Goal: Task Accomplishment & Management: Complete application form

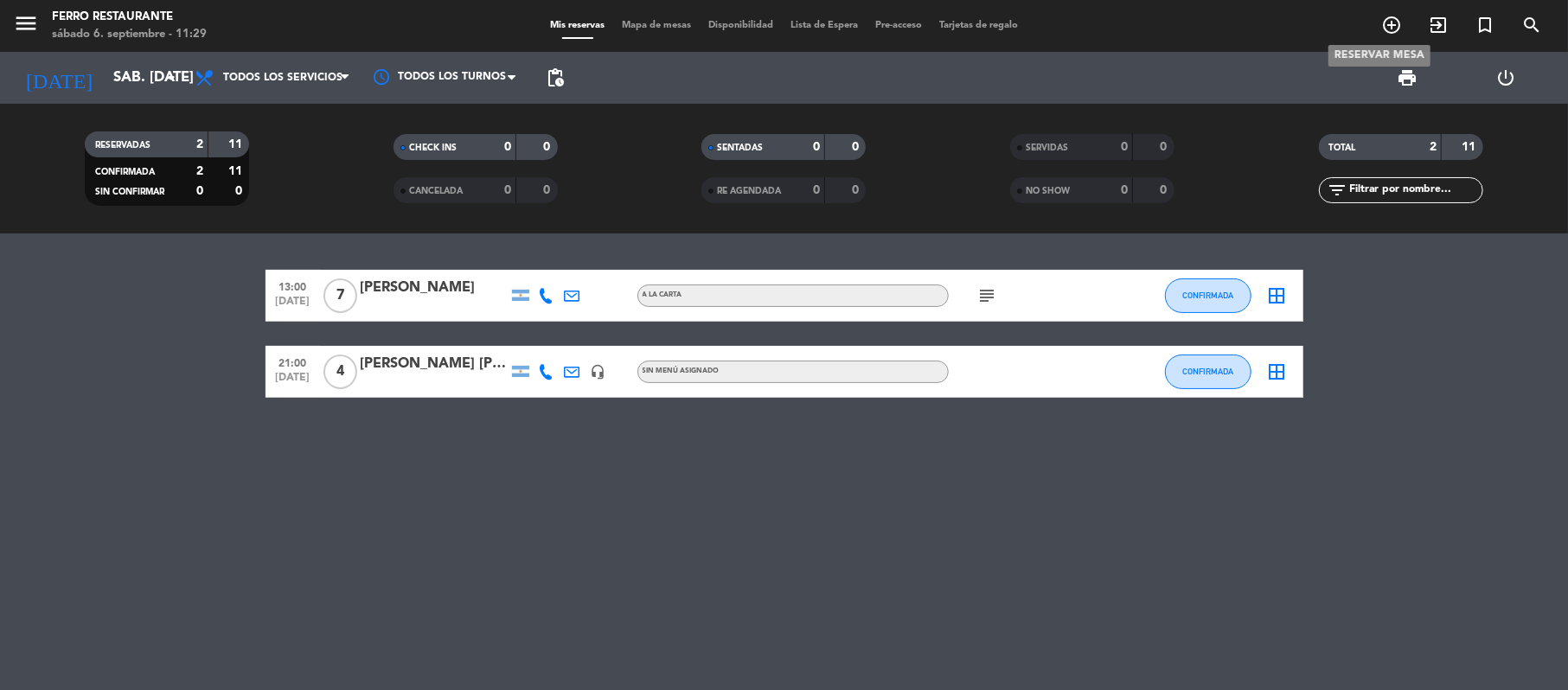
click at [1393, 33] on icon "add_circle_outline" at bounding box center [1392, 25] width 21 height 21
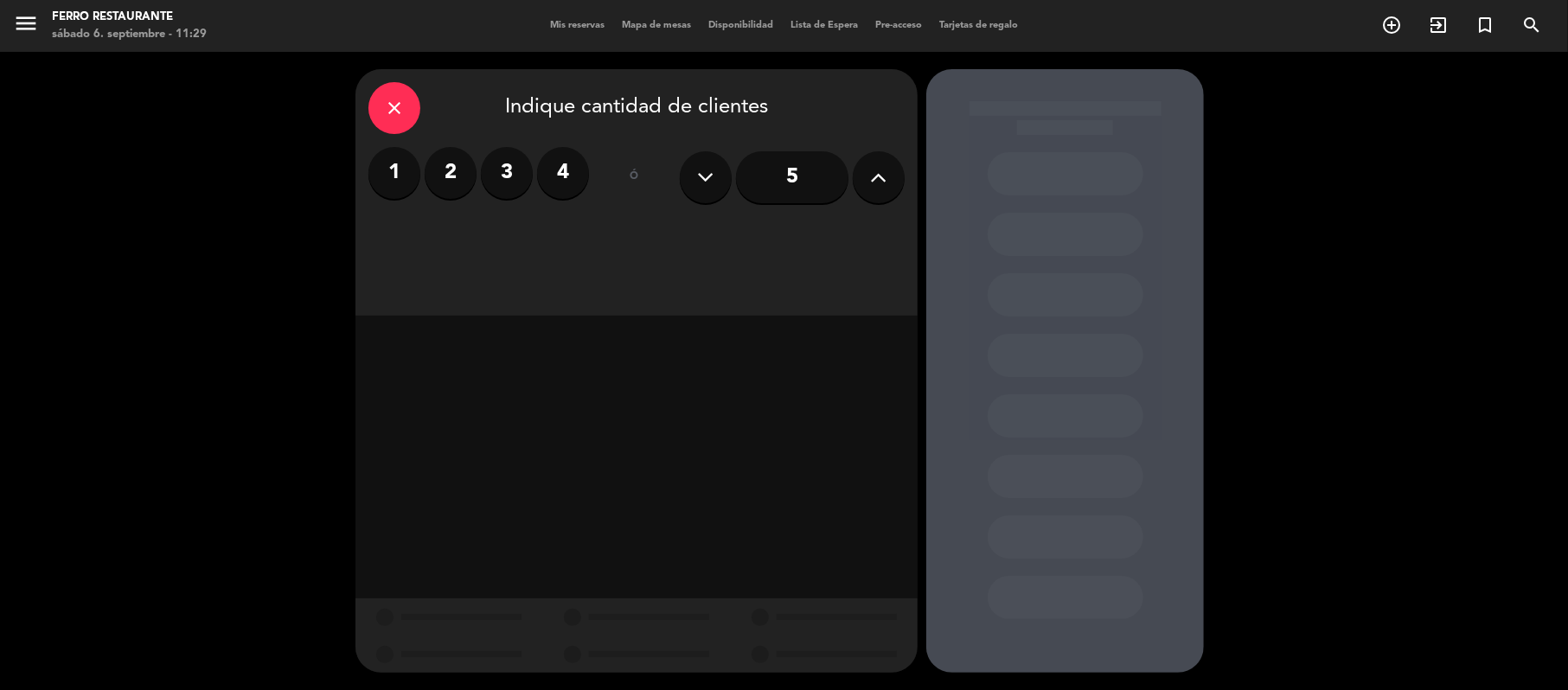
click at [461, 171] on label "2" at bounding box center [450, 172] width 52 height 52
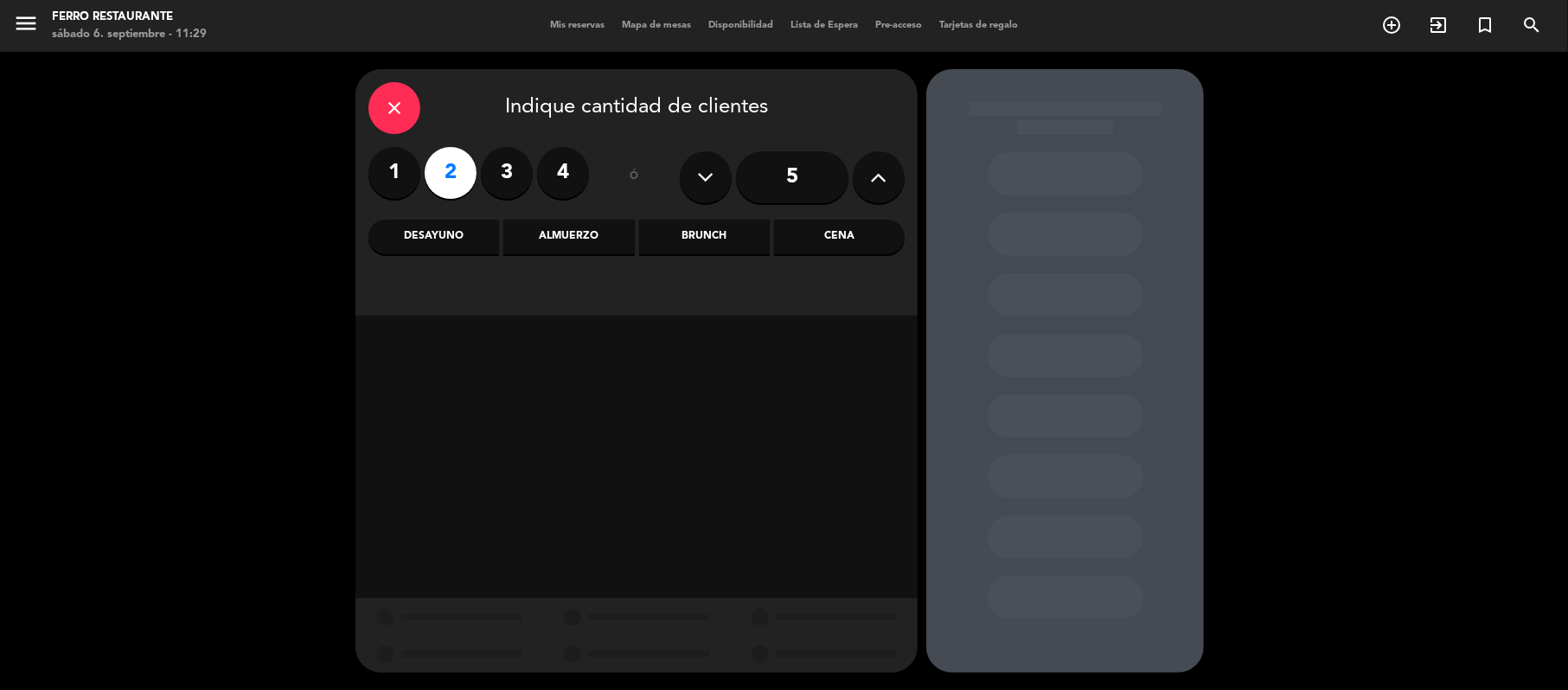
click at [550, 243] on div "Almuerzo" at bounding box center [568, 237] width 130 height 34
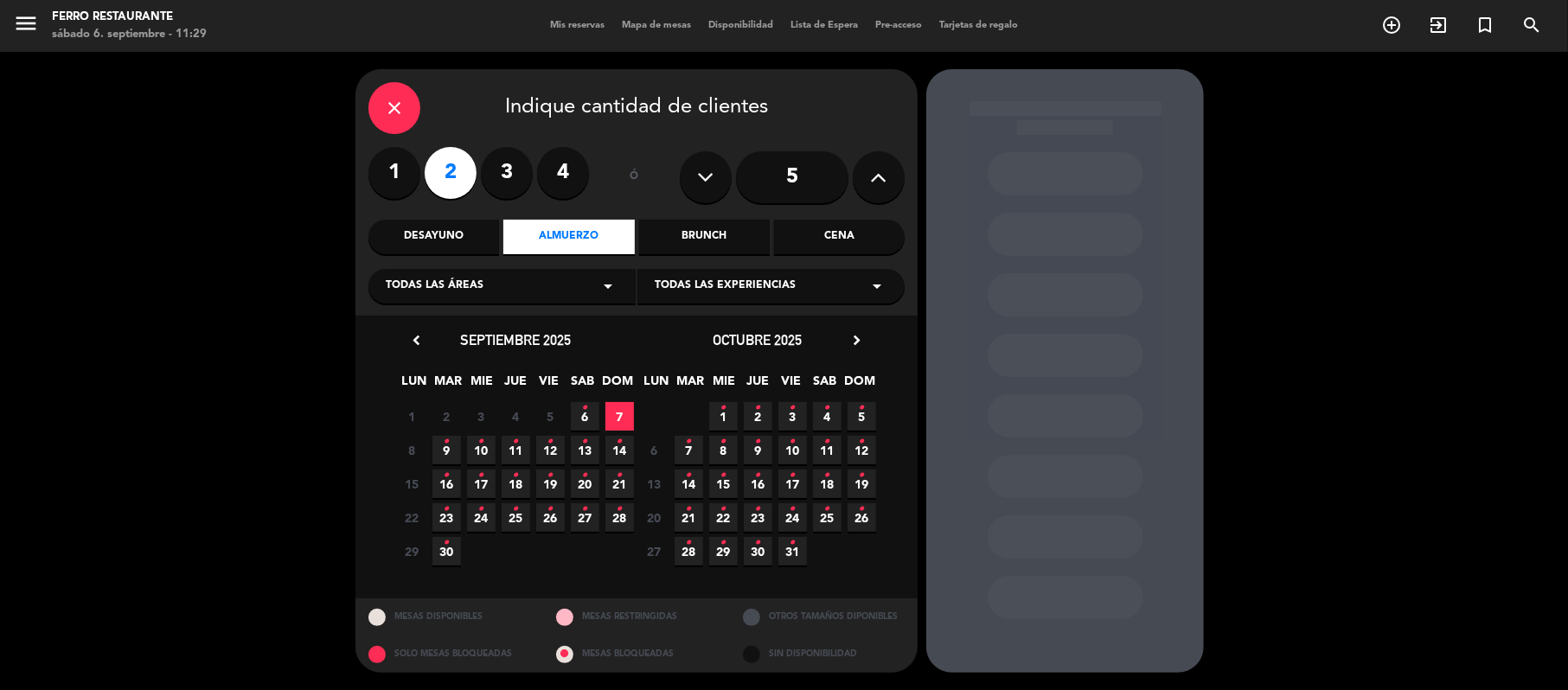
click at [582, 423] on icon "•" at bounding box center [585, 408] width 6 height 28
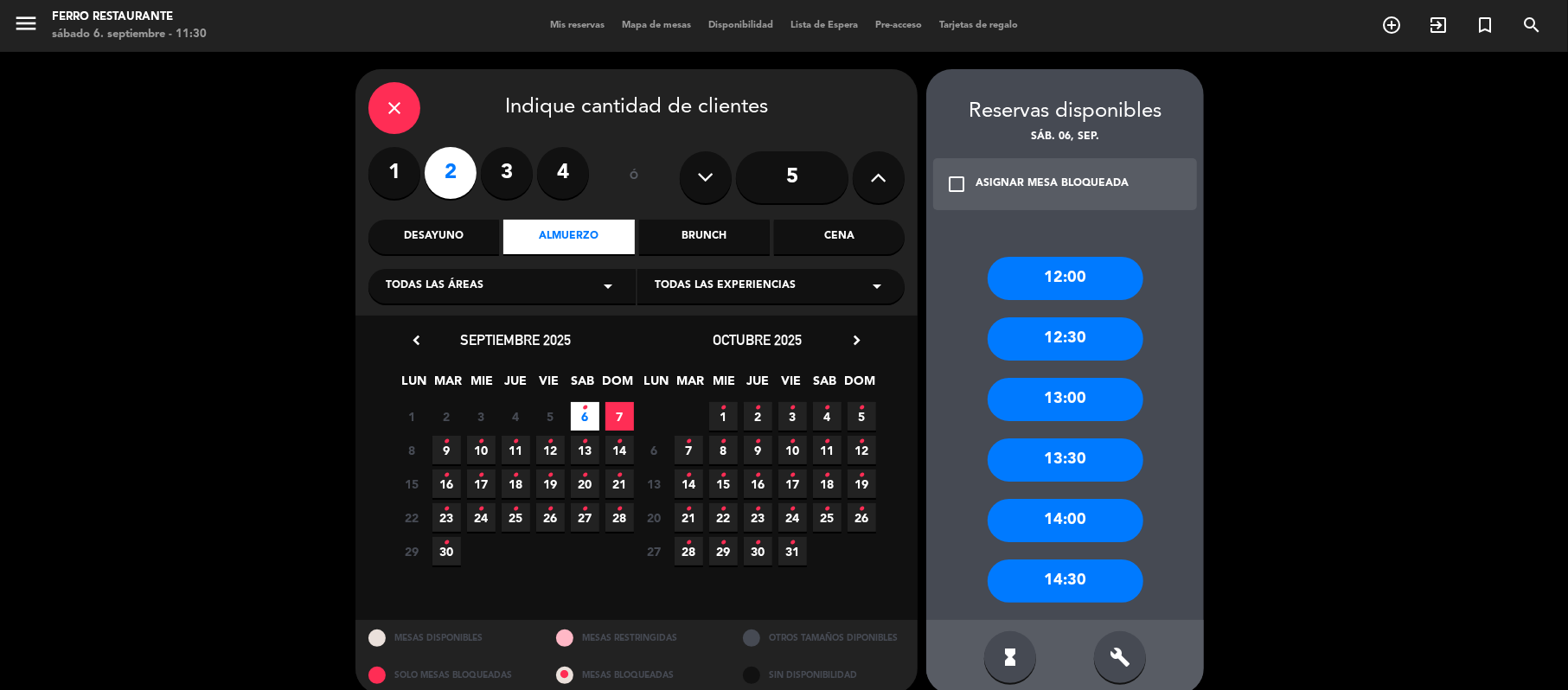
click at [1052, 449] on div "13:30" at bounding box center [1065, 460] width 156 height 43
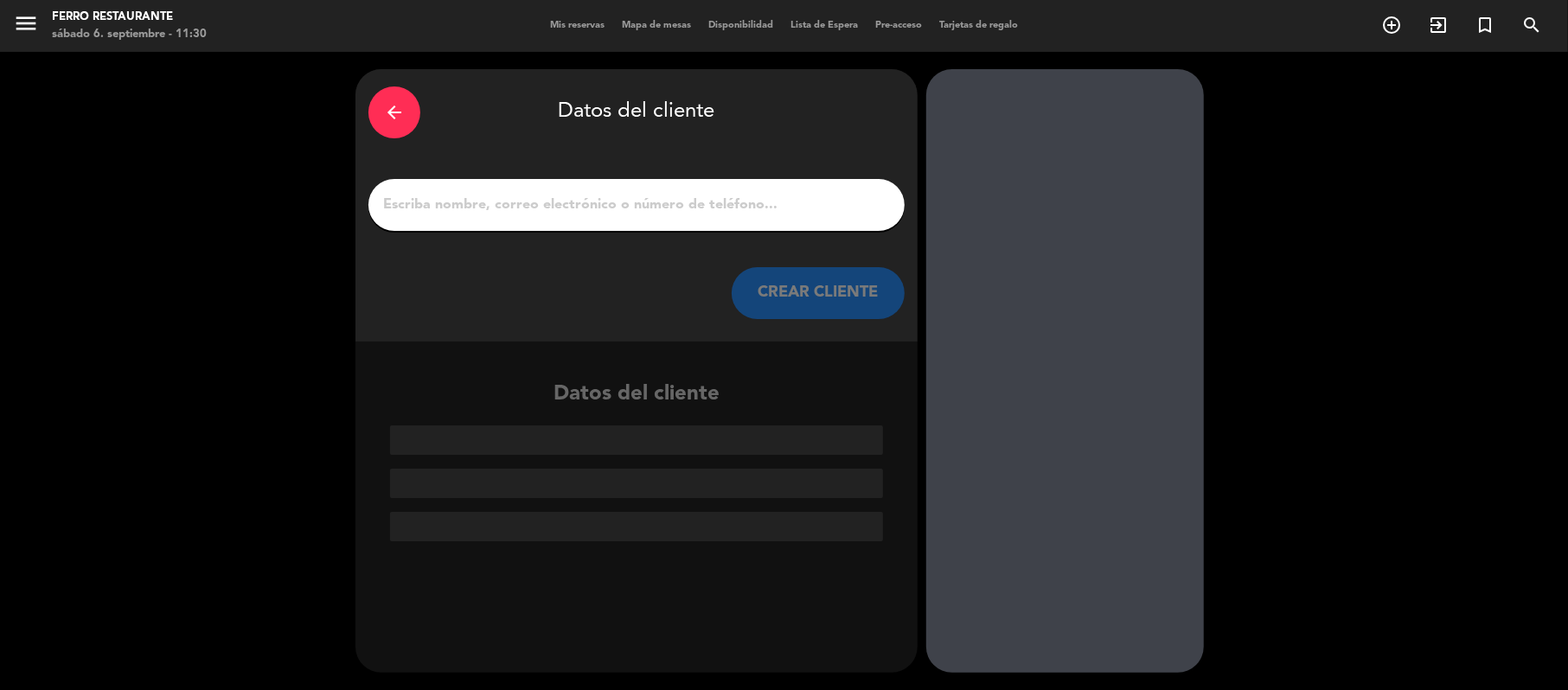
click at [584, 218] on input "1" at bounding box center [636, 204] width 511 height 24
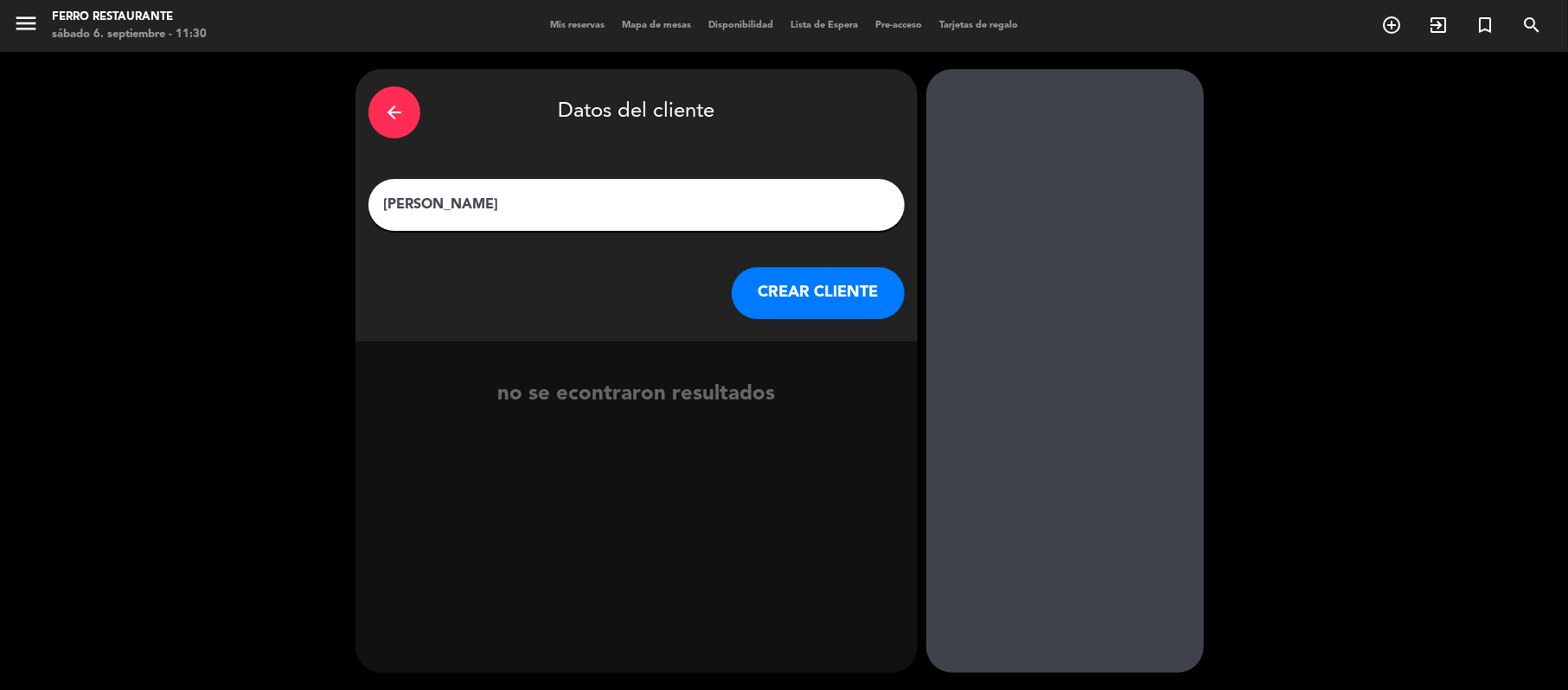
type input "[PERSON_NAME]"
click at [817, 313] on button "CREAR CLIENTE" at bounding box center [818, 293] width 173 height 52
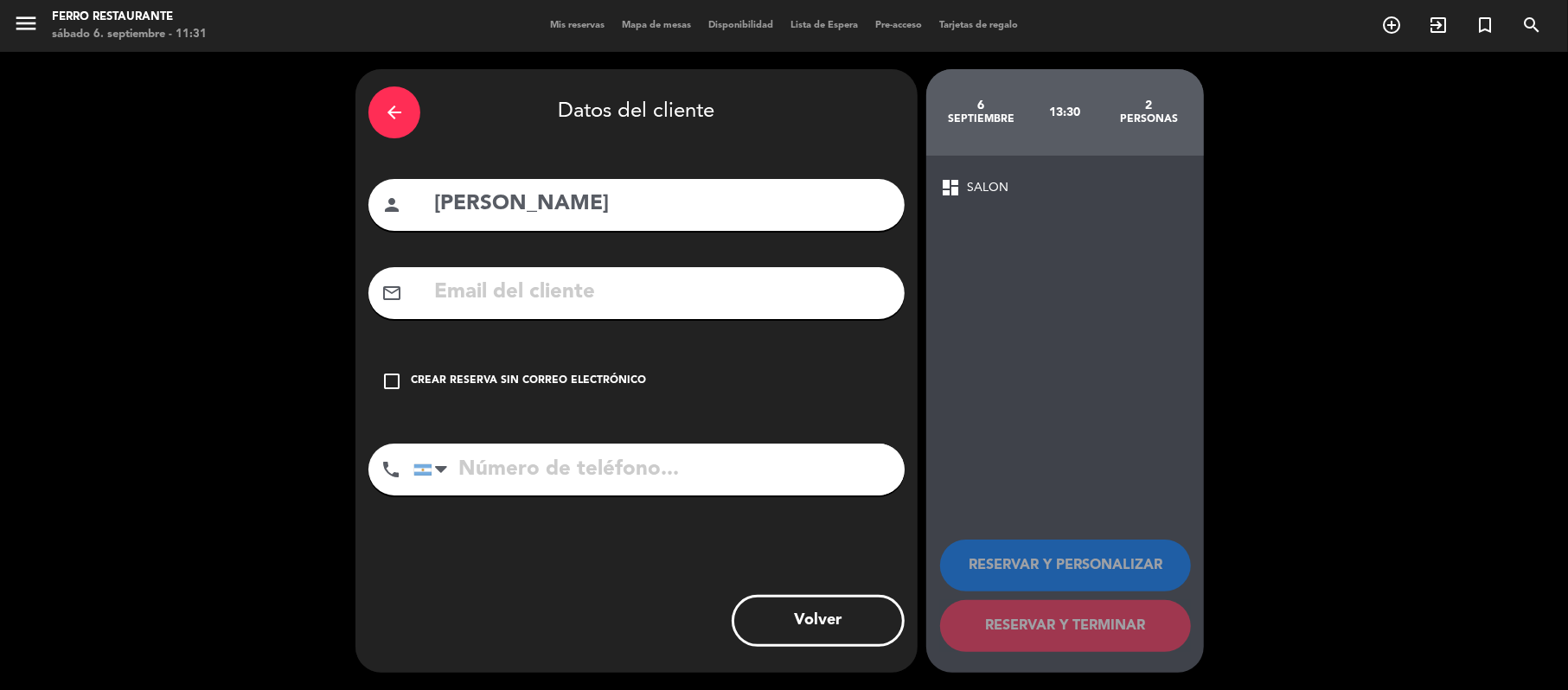
click at [817, 310] on input "text" at bounding box center [661, 292] width 459 height 35
click at [517, 438] on div "arrow_back Datos del cliente person [PERSON_NAME] mail_outline check_box_outlin…" at bounding box center [636, 371] width 562 height 604
click at [517, 390] on div "Crear reserva sin correo electrónico" at bounding box center [529, 381] width 236 height 17
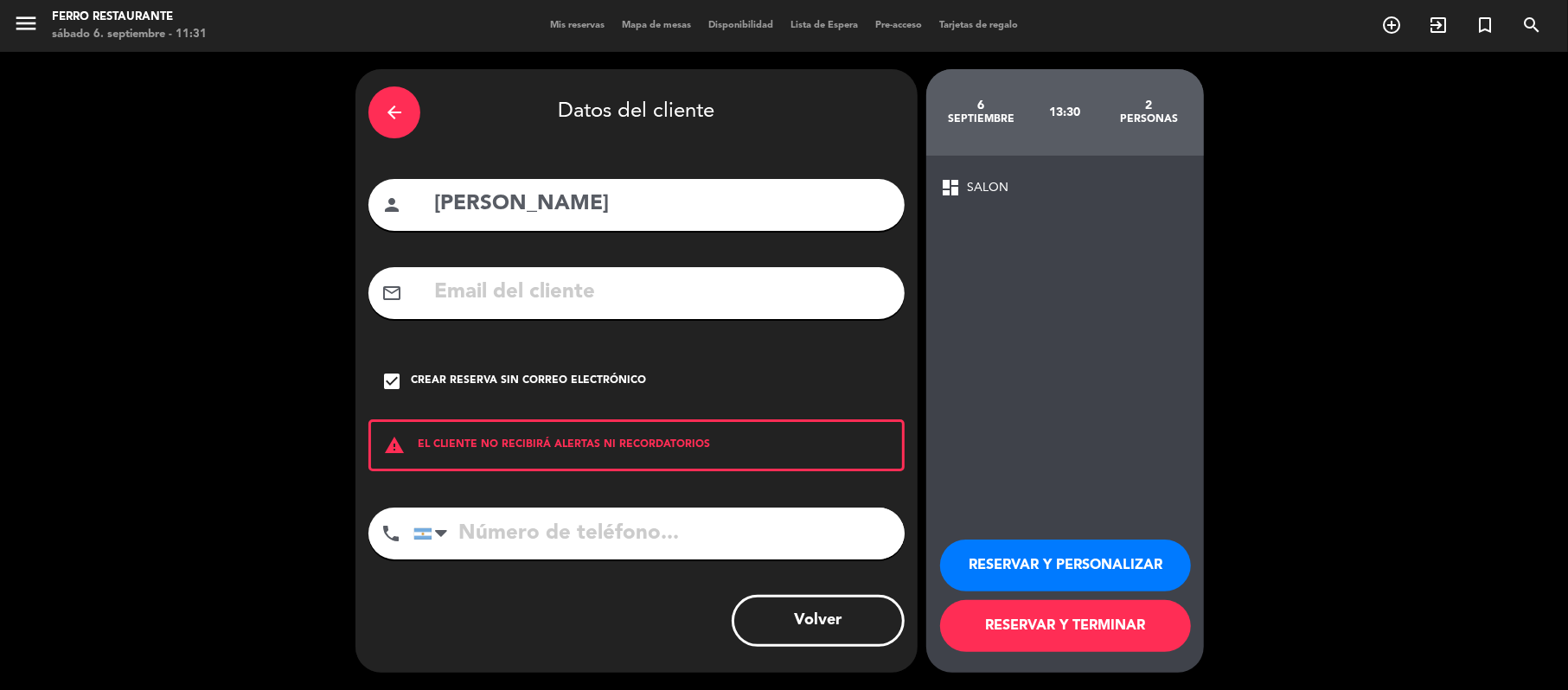
click at [1072, 628] on button "RESERVAR Y TERMINAR" at bounding box center [1065, 627] width 251 height 52
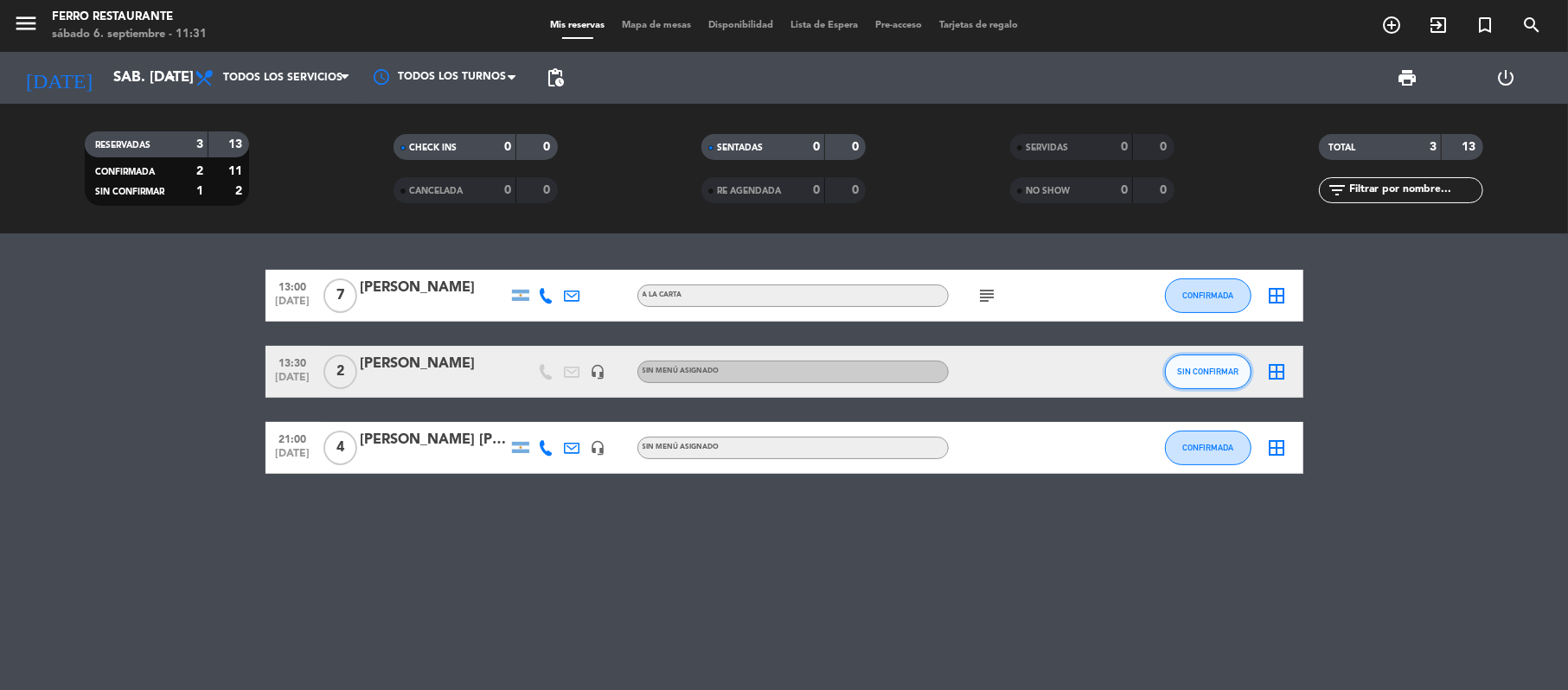
click at [1196, 378] on button "SIN CONFIRMAR" at bounding box center [1208, 372] width 86 height 34
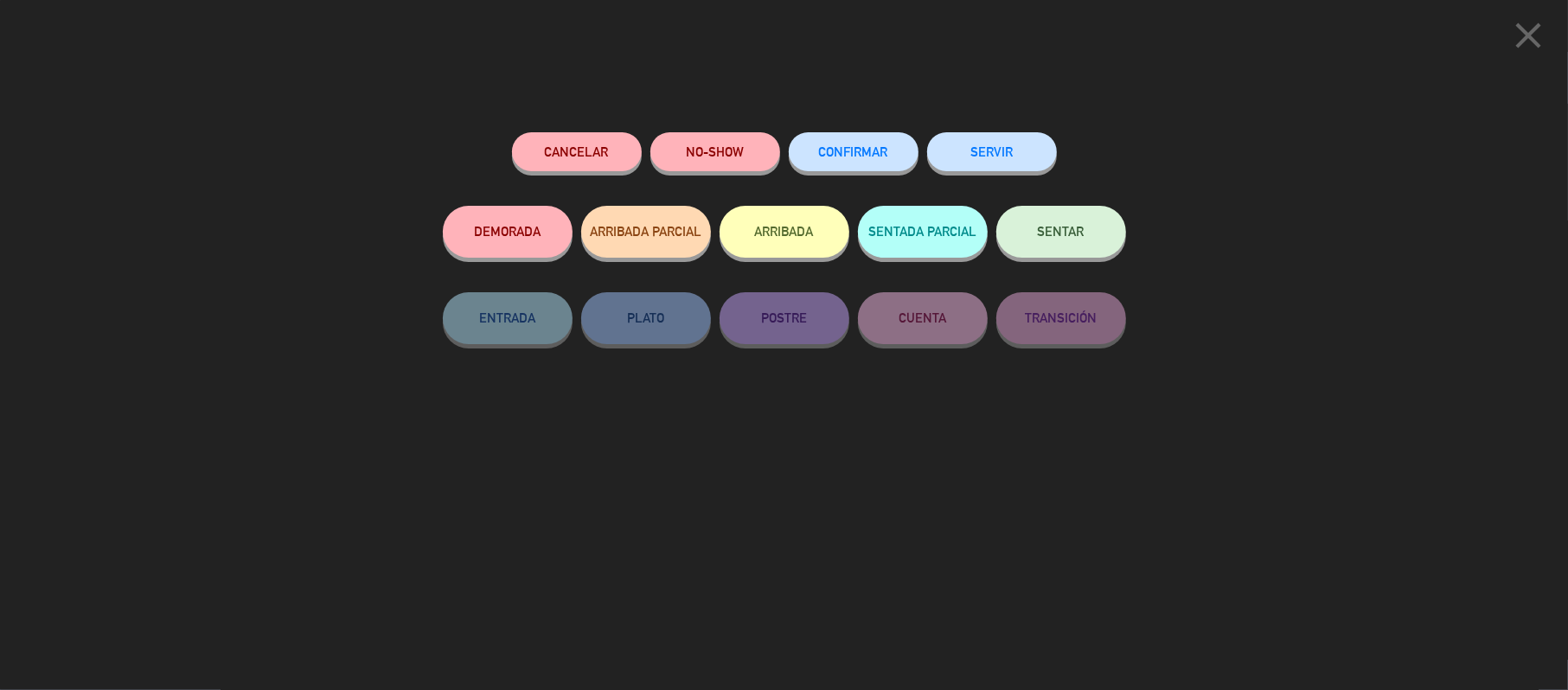
click at [822, 144] on button "CONFIRMAR" at bounding box center [852, 151] width 129 height 39
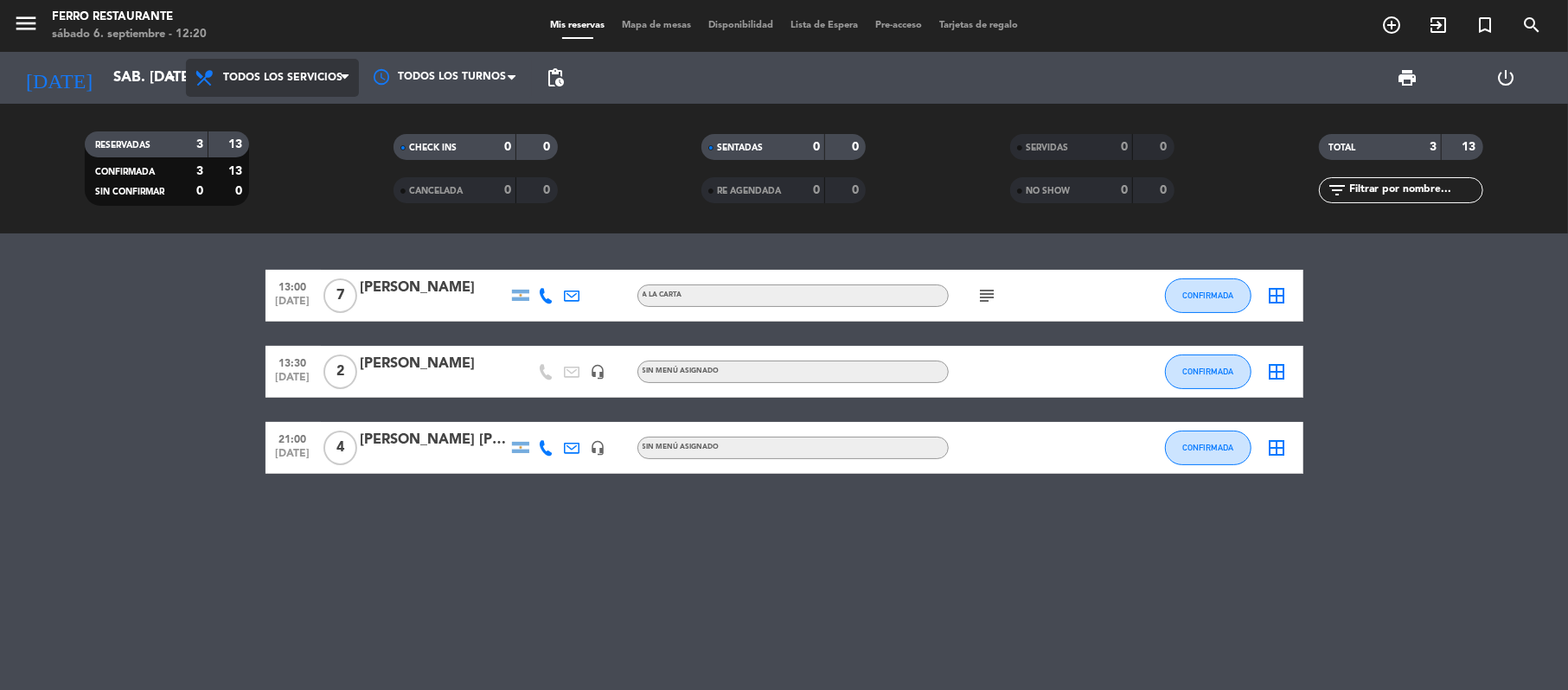
click at [284, 84] on span "Todos los servicios" at bounding box center [272, 78] width 173 height 38
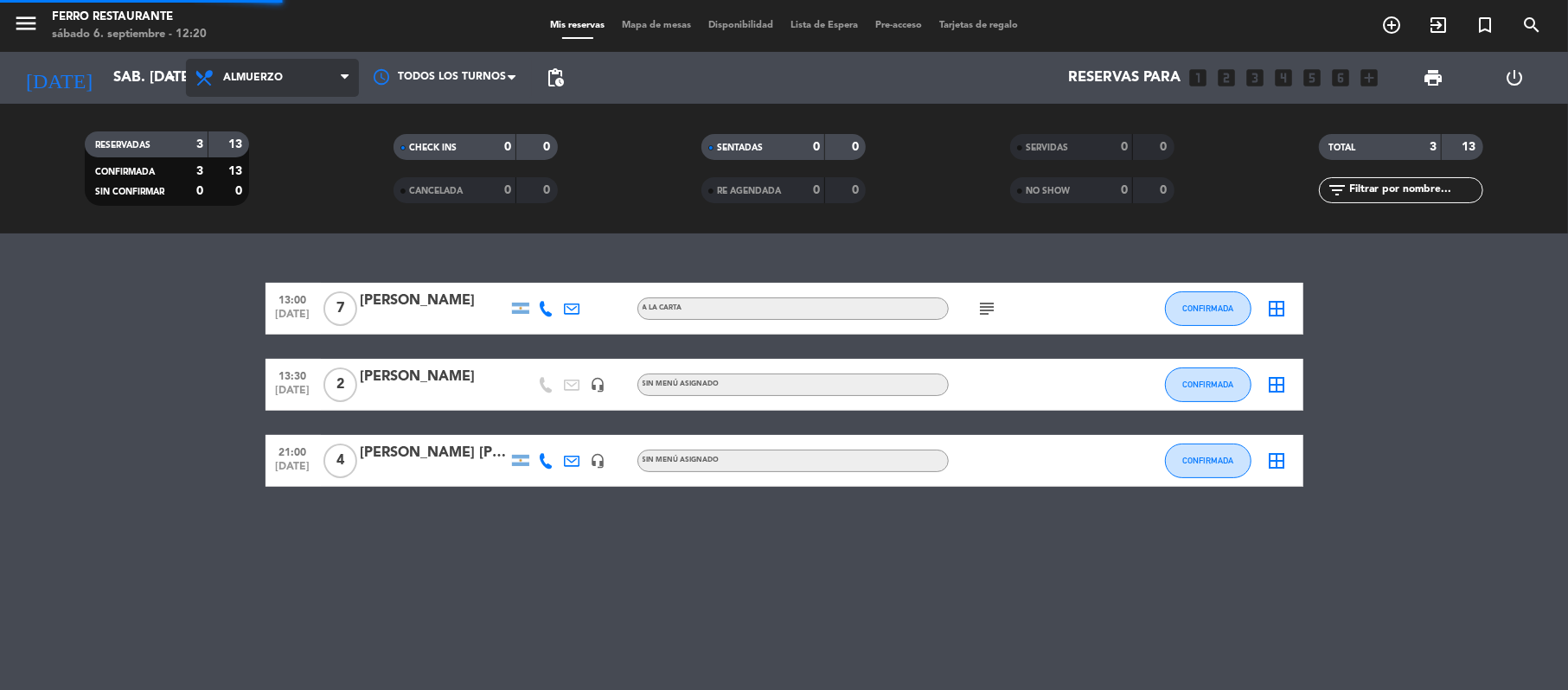
click at [281, 228] on div "menu Ferro Restaurante sábado 6. septiembre - 12:20 Mis reservas Mapa de mesas …" at bounding box center [784, 117] width 1568 height 234
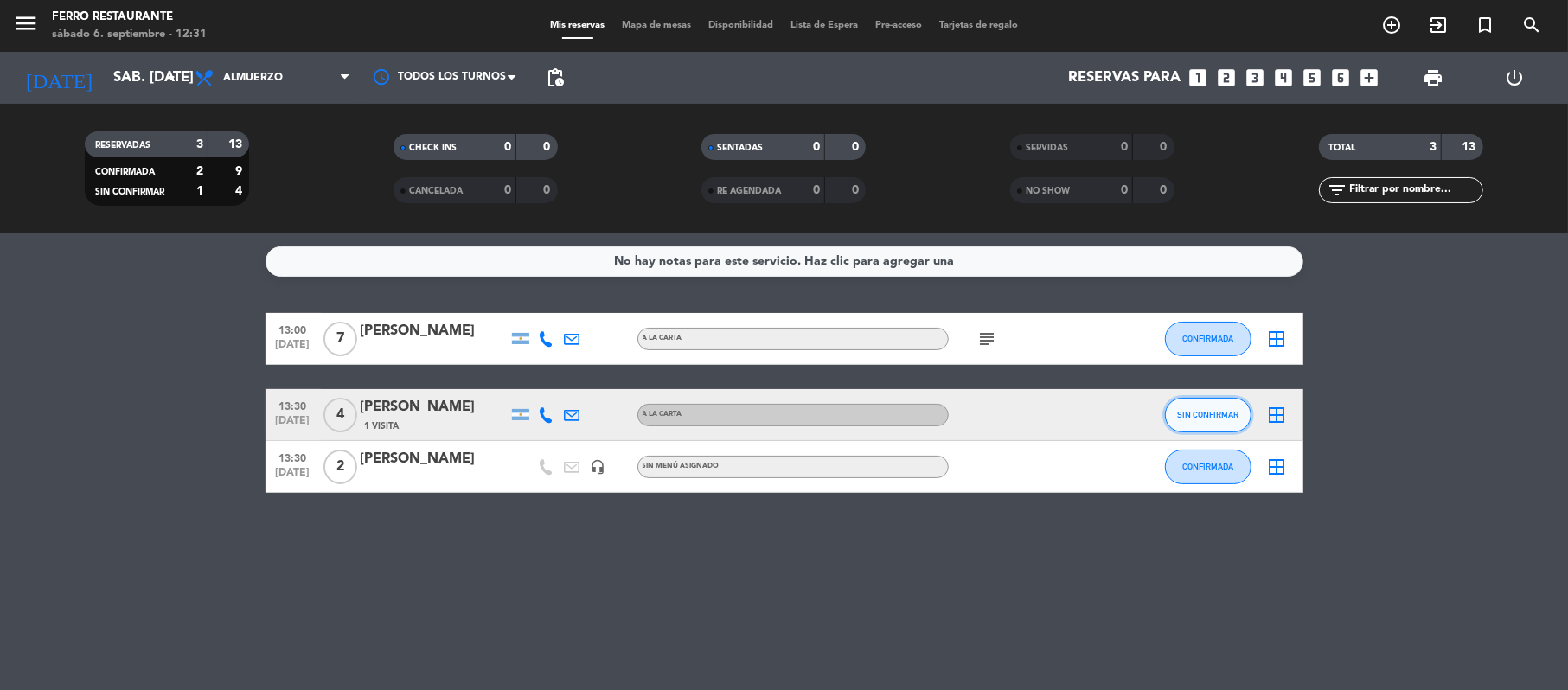
click at [1194, 432] on button "SIN CONFIRMAR" at bounding box center [1208, 415] width 86 height 34
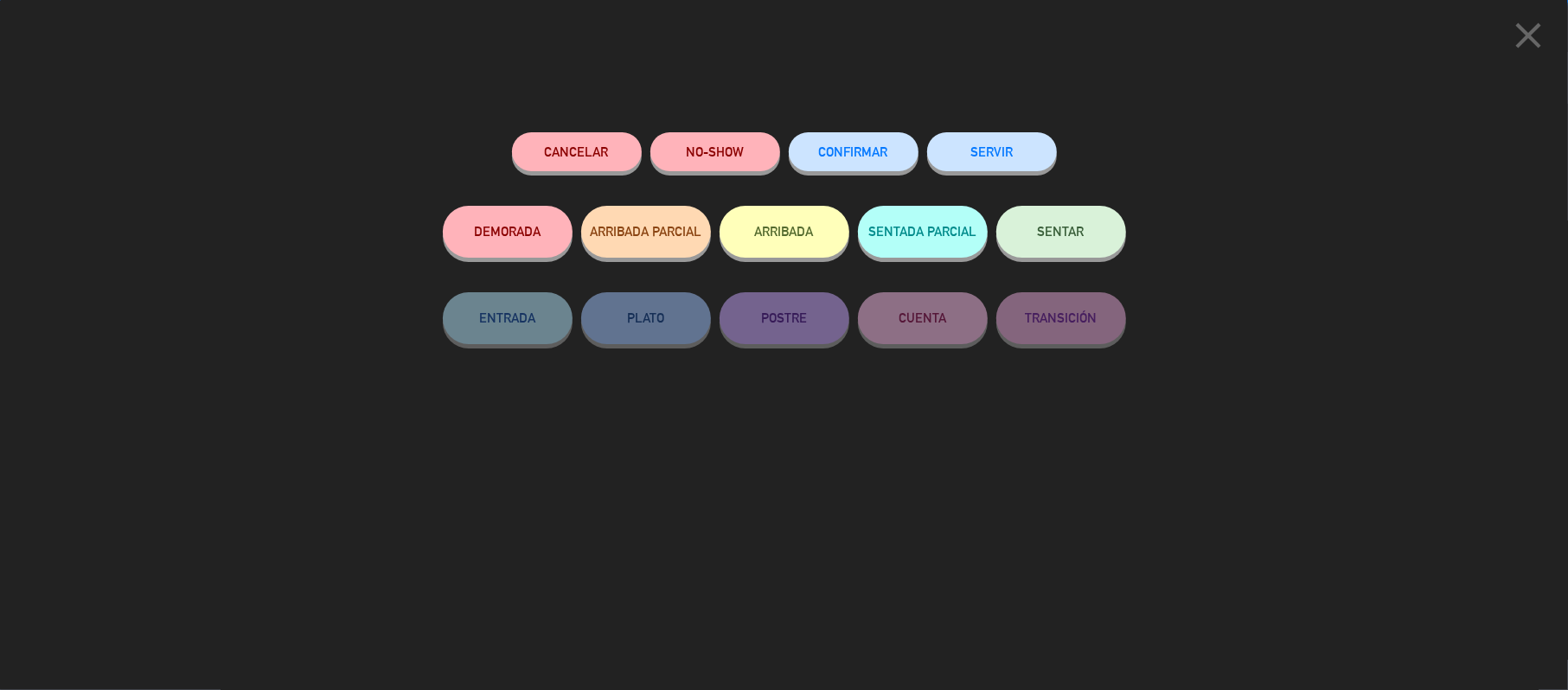
click at [851, 150] on span "CONFIRMAR" at bounding box center [853, 151] width 69 height 14
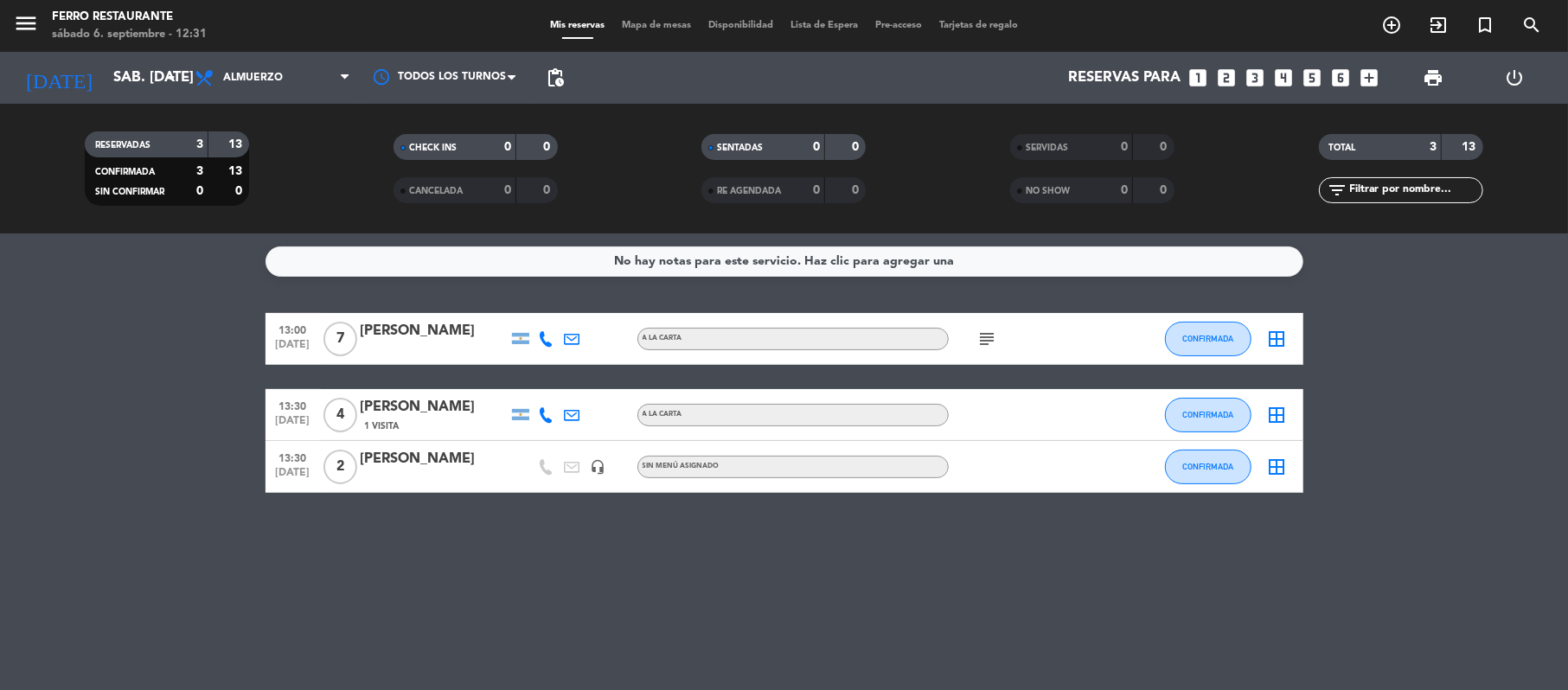
click at [1339, 76] on icon "looks_6" at bounding box center [1340, 78] width 22 height 22
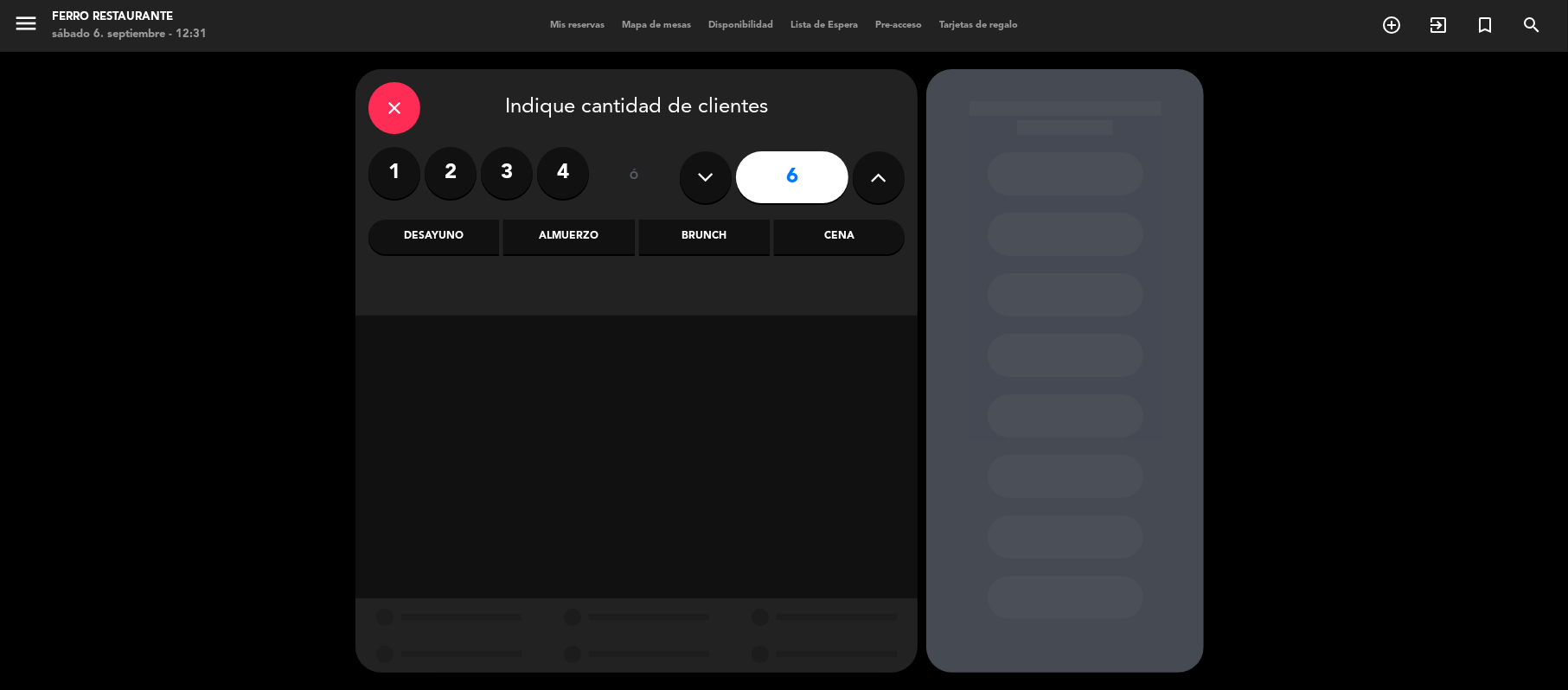
click at [602, 241] on div "Almuerzo" at bounding box center [568, 237] width 130 height 34
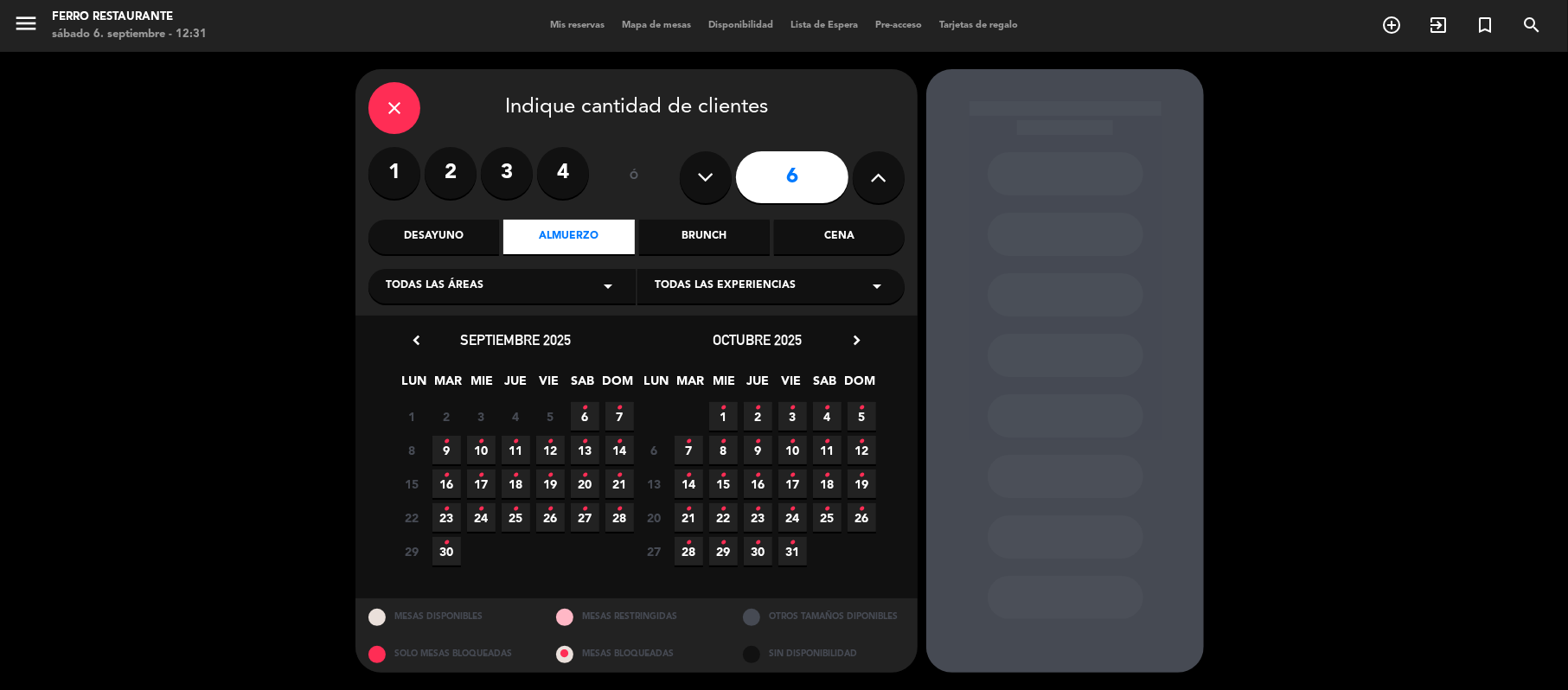
click at [579, 426] on span "6 •" at bounding box center [585, 417] width 29 height 29
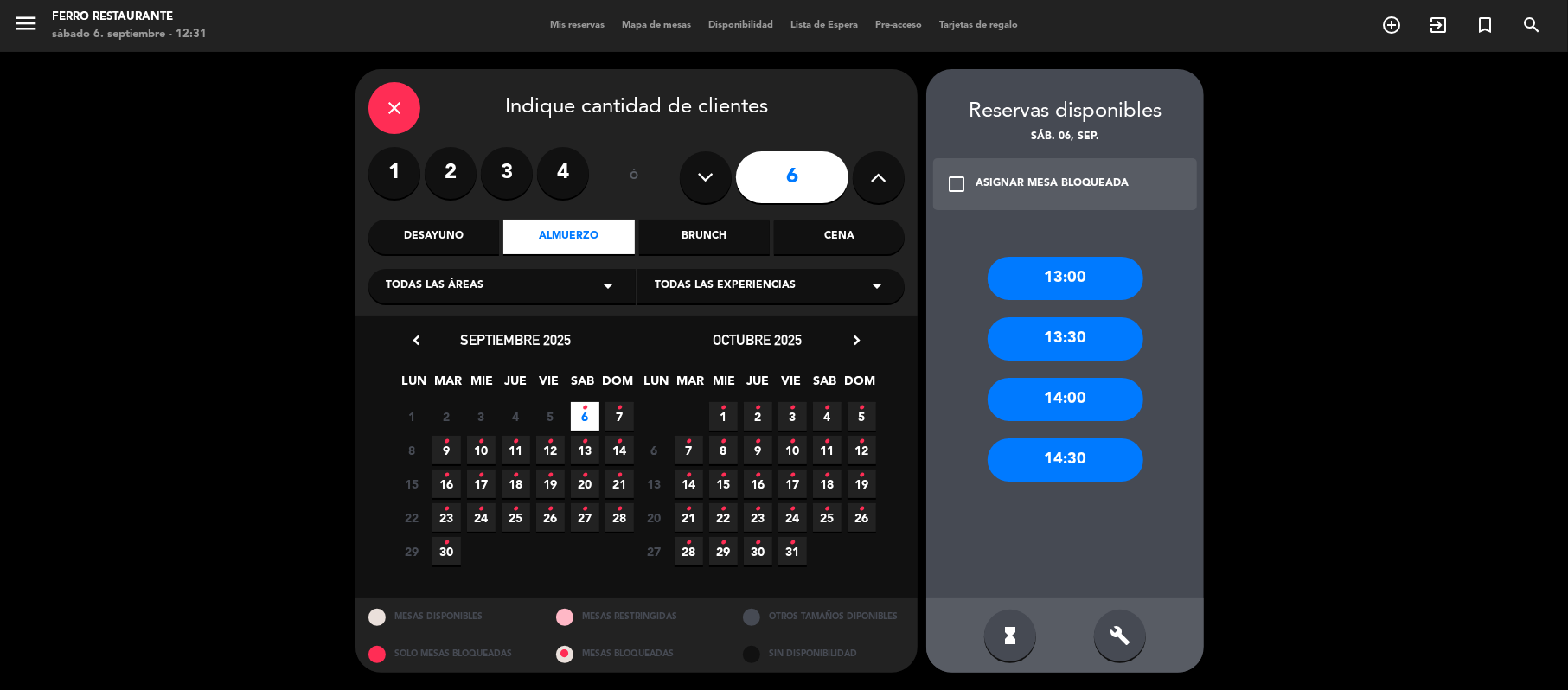
click at [1097, 360] on div "13:30" at bounding box center [1065, 338] width 156 height 43
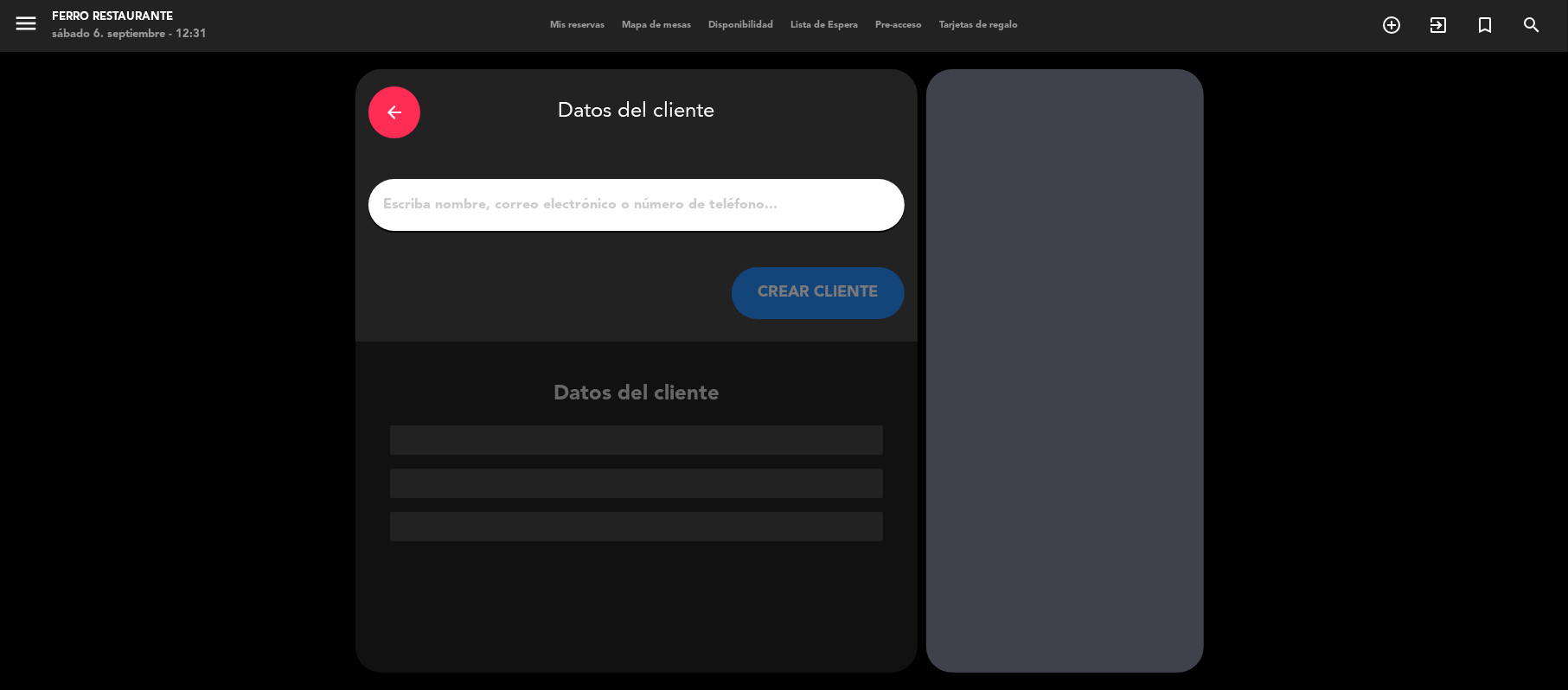
click at [519, 212] on input "1" at bounding box center [636, 204] width 511 height 24
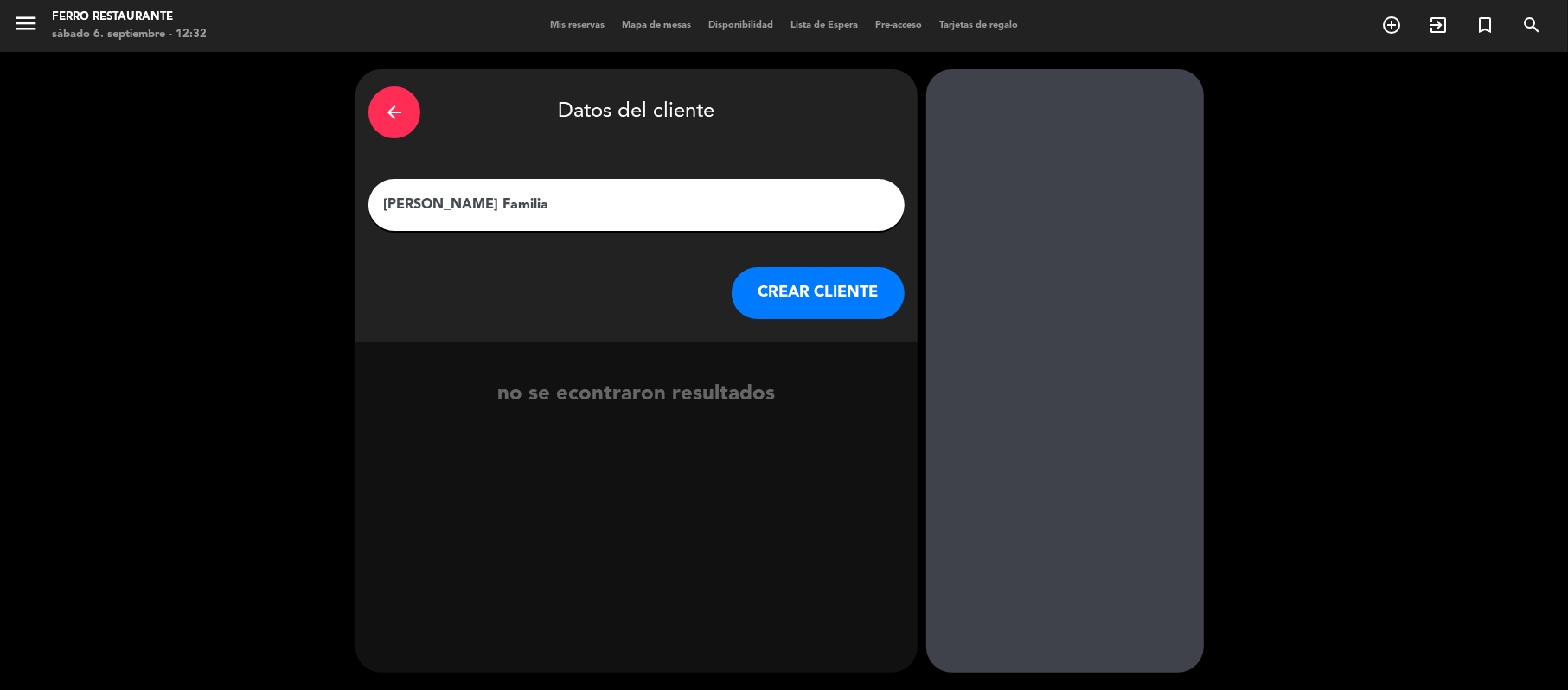
type input "[PERSON_NAME] Familia"
click at [831, 319] on button "CREAR CLIENTE" at bounding box center [818, 293] width 173 height 52
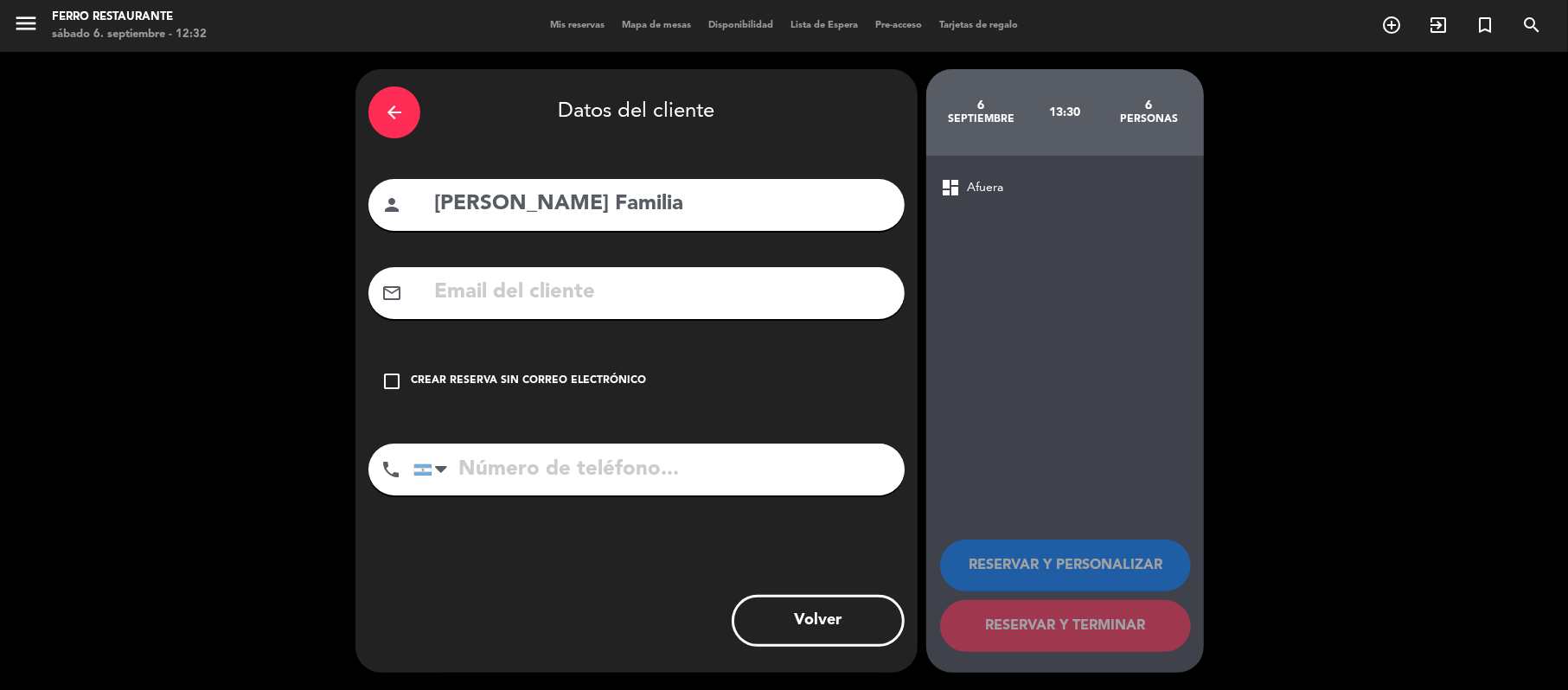
click at [540, 495] on input "tel" at bounding box center [659, 470] width 491 height 52
click at [388, 392] on icon "check_box_outline_blank" at bounding box center [392, 381] width 21 height 21
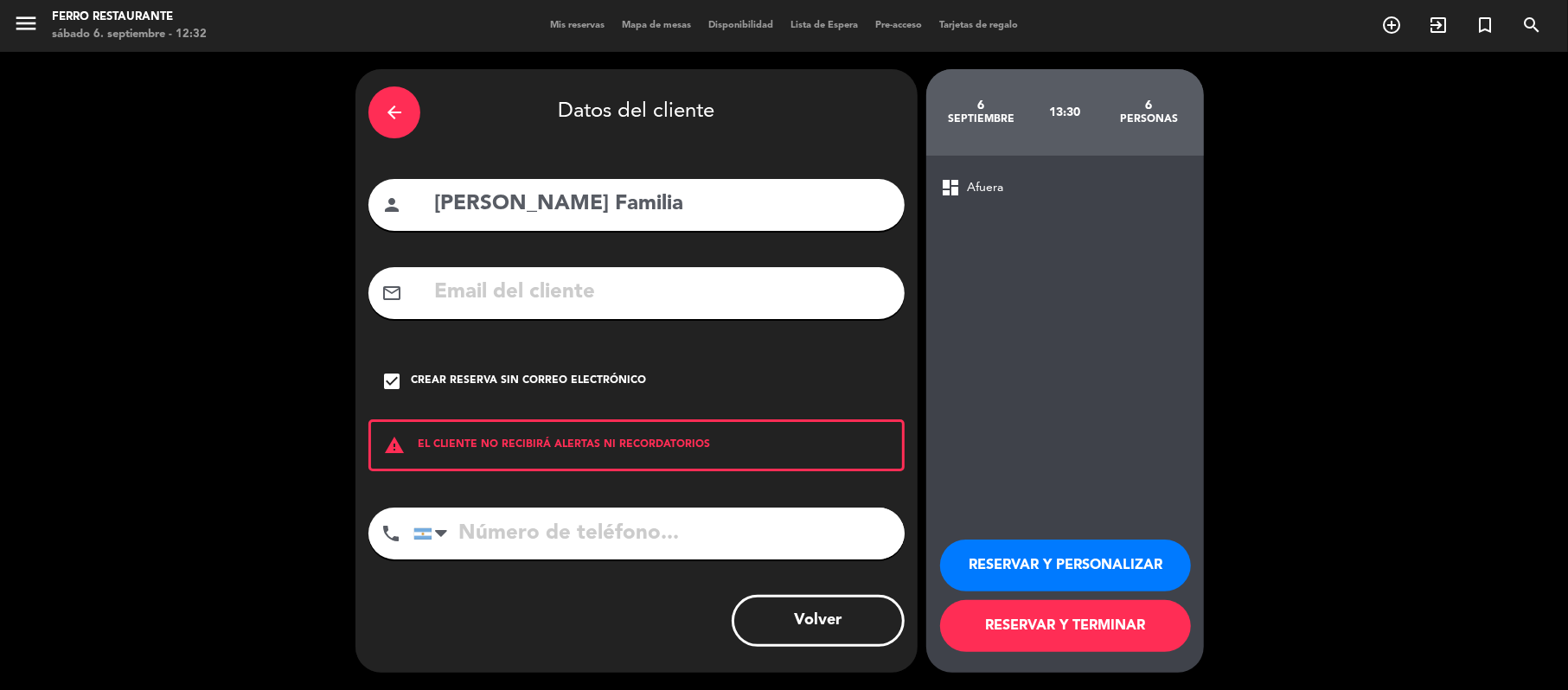
click at [492, 560] on input "tel" at bounding box center [659, 534] width 491 height 52
type input "3794665942"
click at [1022, 649] on button "RESERVAR Y TERMINAR" at bounding box center [1065, 627] width 251 height 52
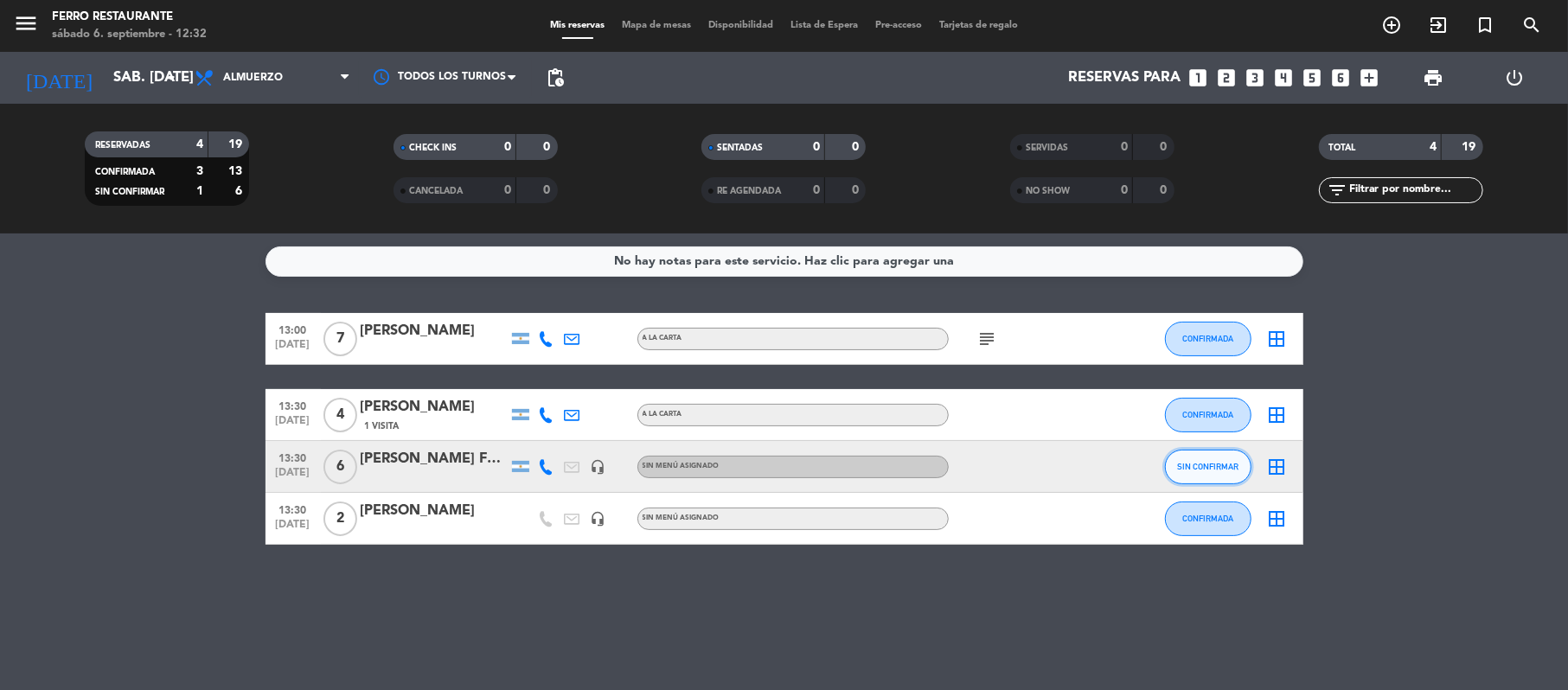
click at [1177, 485] on button "SIN CONFIRMAR" at bounding box center [1208, 467] width 86 height 34
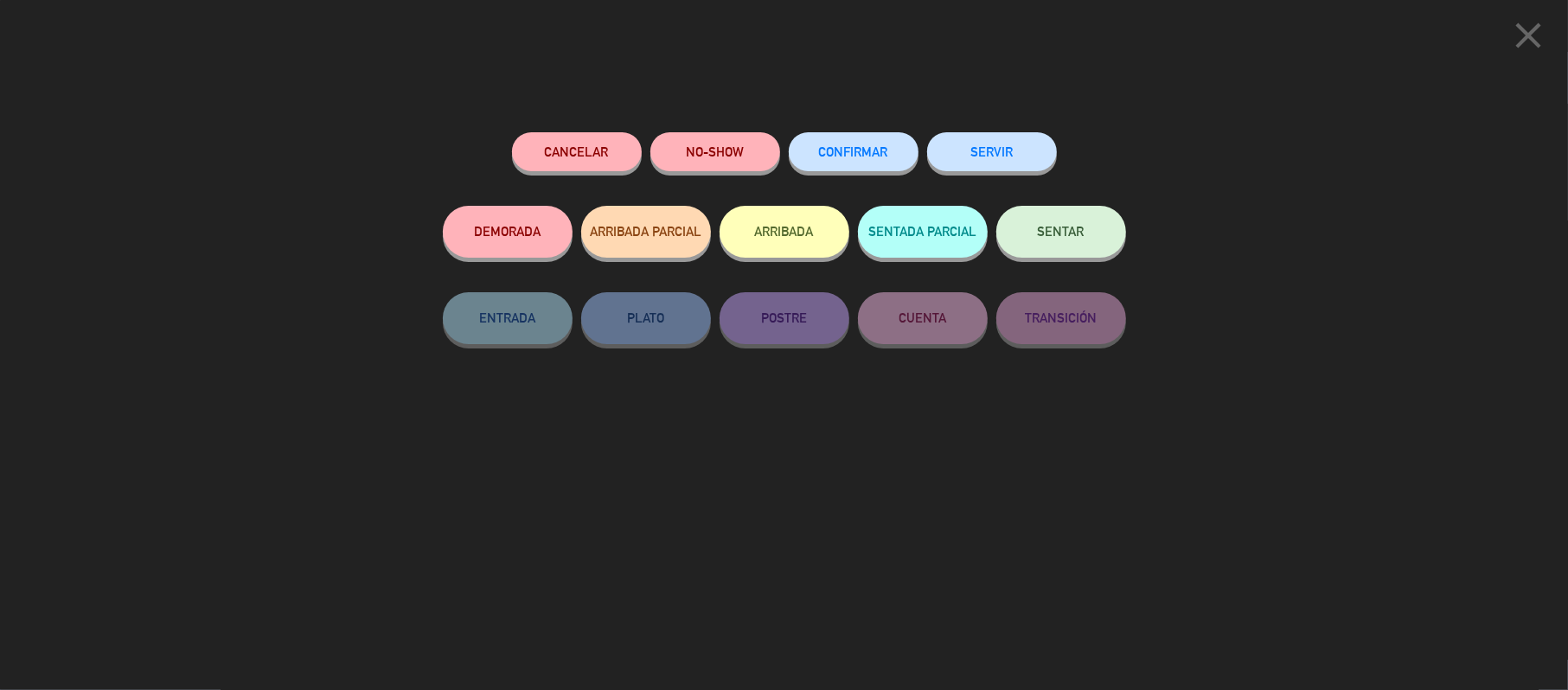
click at [872, 159] on span "CONFIRMAR" at bounding box center [853, 151] width 69 height 14
